Goal: Information Seeking & Learning: Learn about a topic

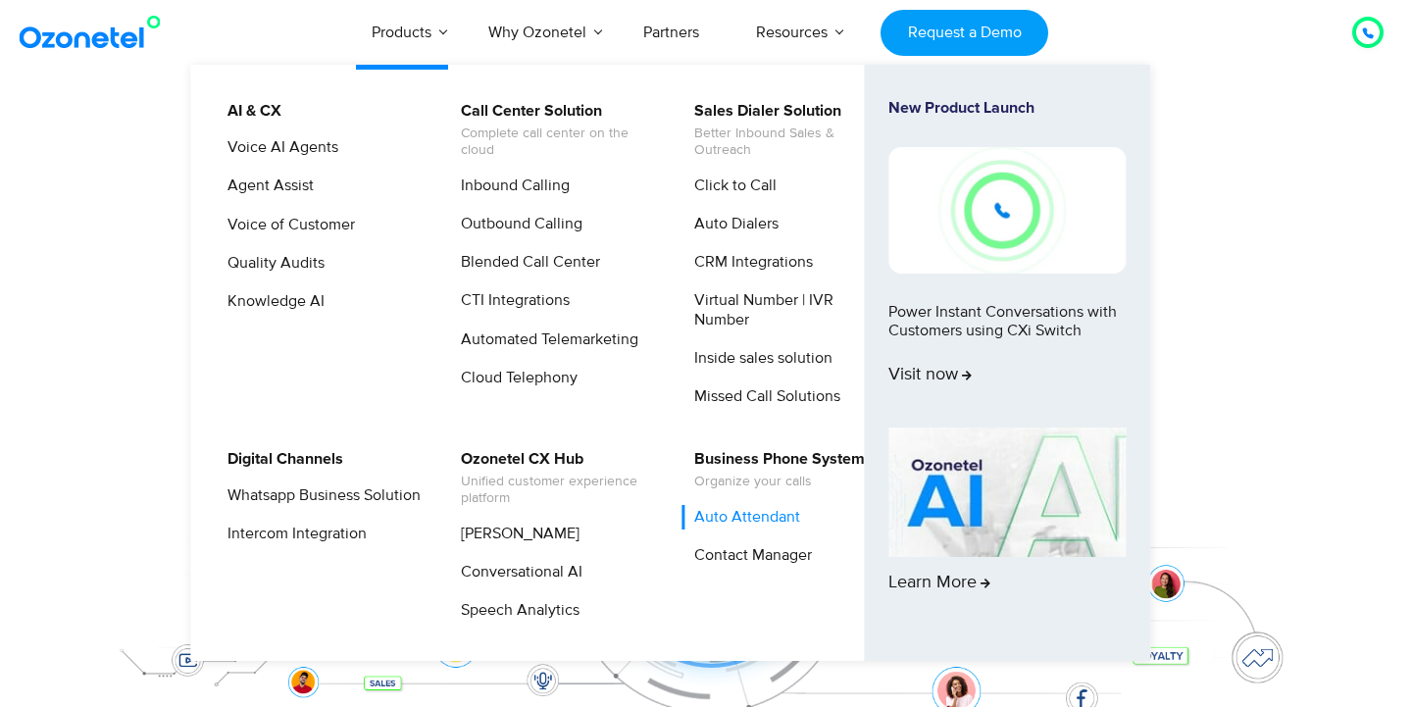
click at [724, 519] on link "Auto Attendant" at bounding box center [743, 517] width 122 height 25
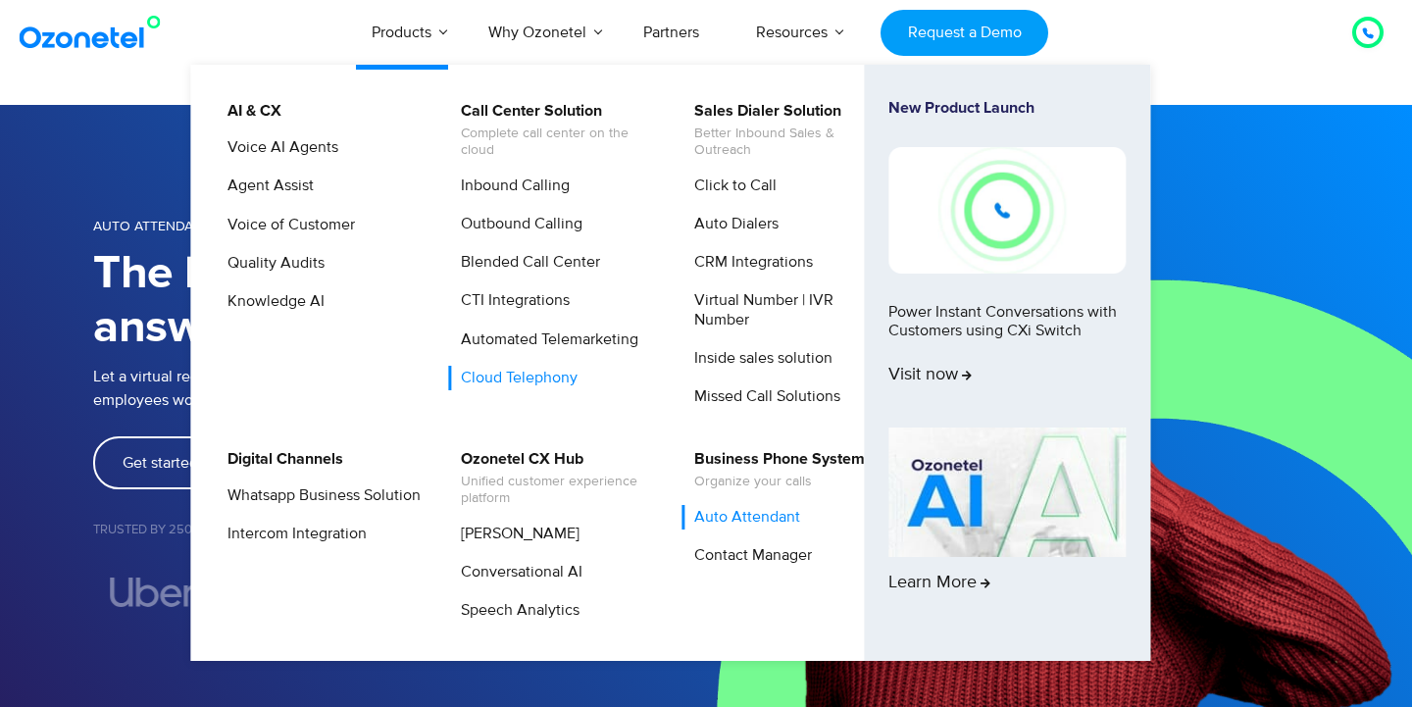
click at [484, 374] on link "Cloud Telephony" at bounding box center [514, 378] width 132 height 25
